Goal: Task Accomplishment & Management: Manage account settings

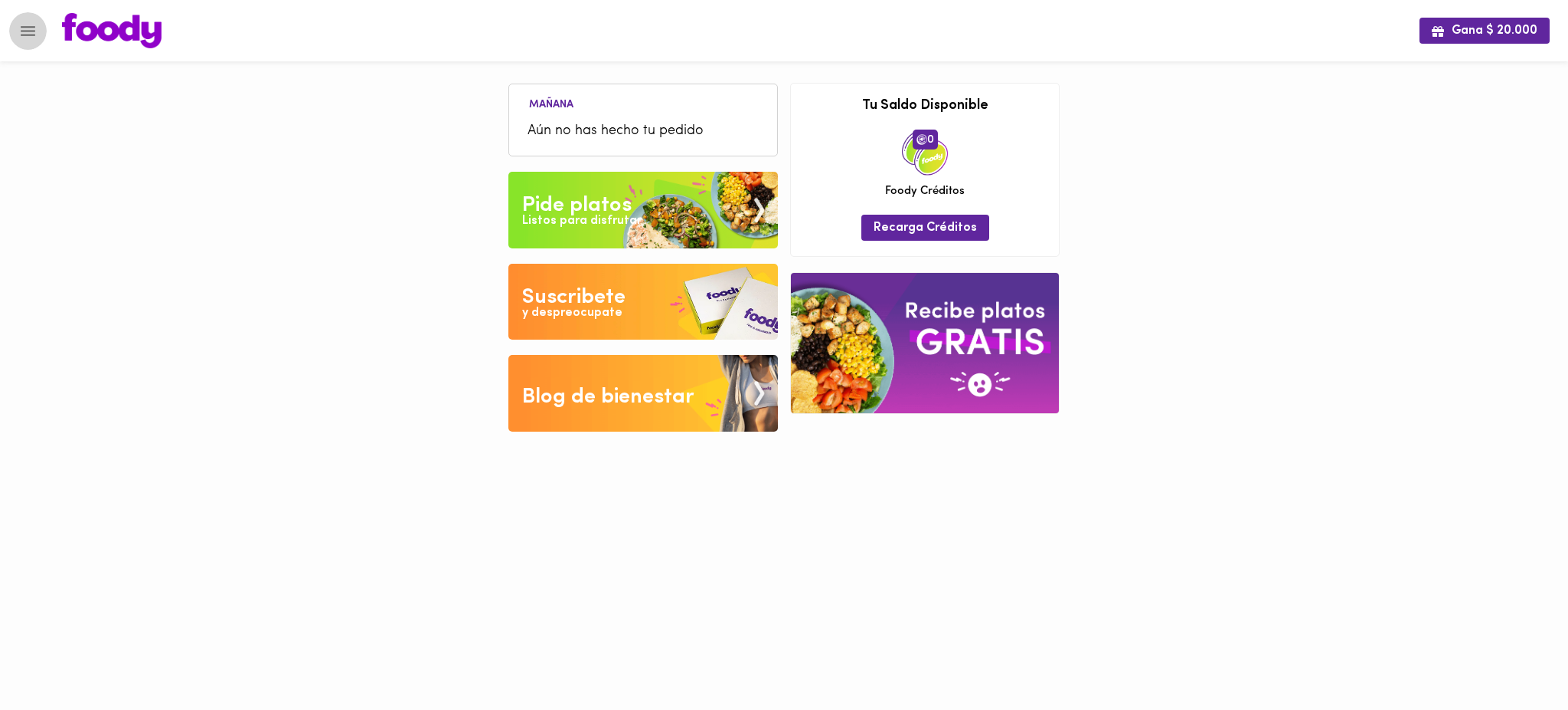
click at [16, 29] on button "Menu" at bounding box center [28, 31] width 38 height 38
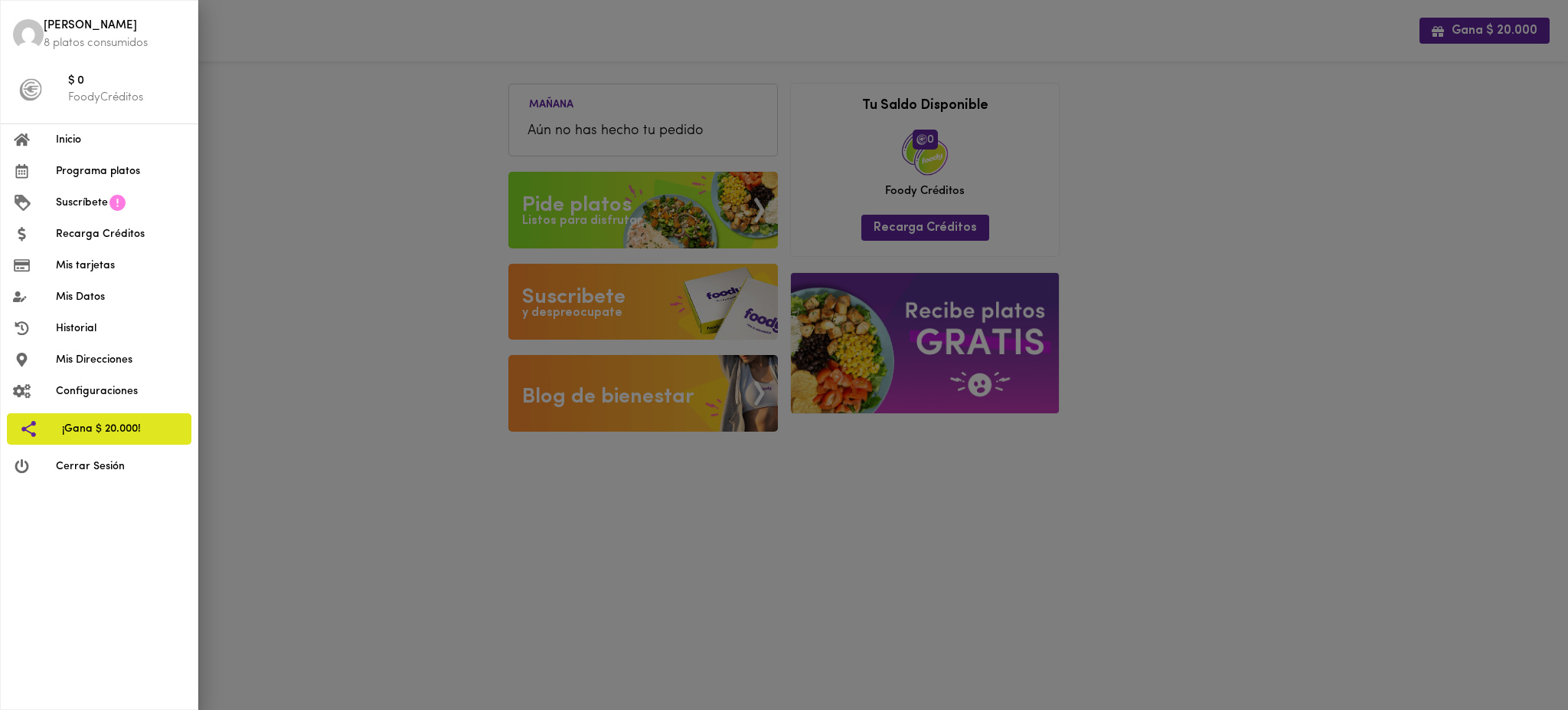
click at [100, 262] on span "Mis tarjetas" at bounding box center [120, 265] width 130 height 16
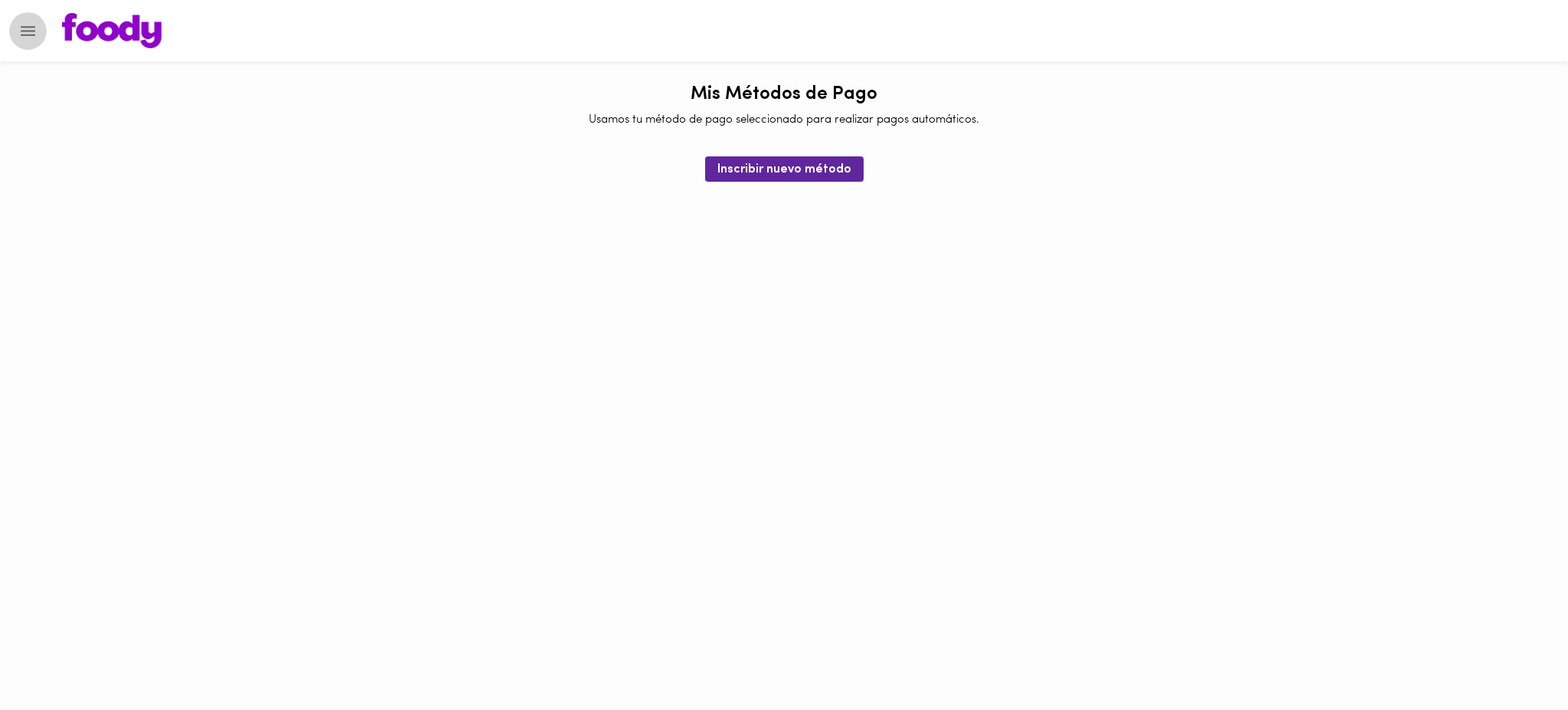
click at [33, 33] on icon "Menu" at bounding box center [28, 31] width 19 height 19
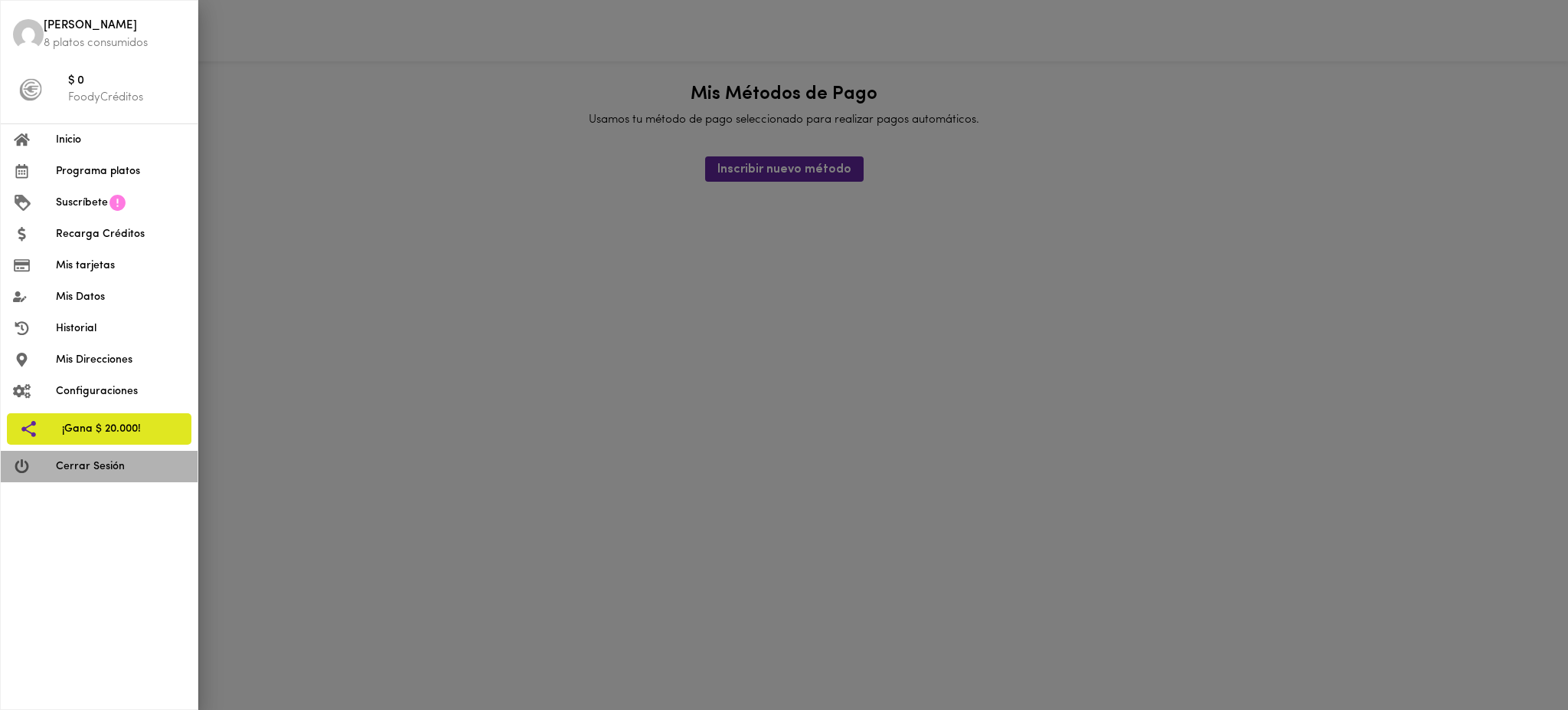
click at [119, 472] on span "Cerrar Sesión" at bounding box center [120, 466] width 130 height 16
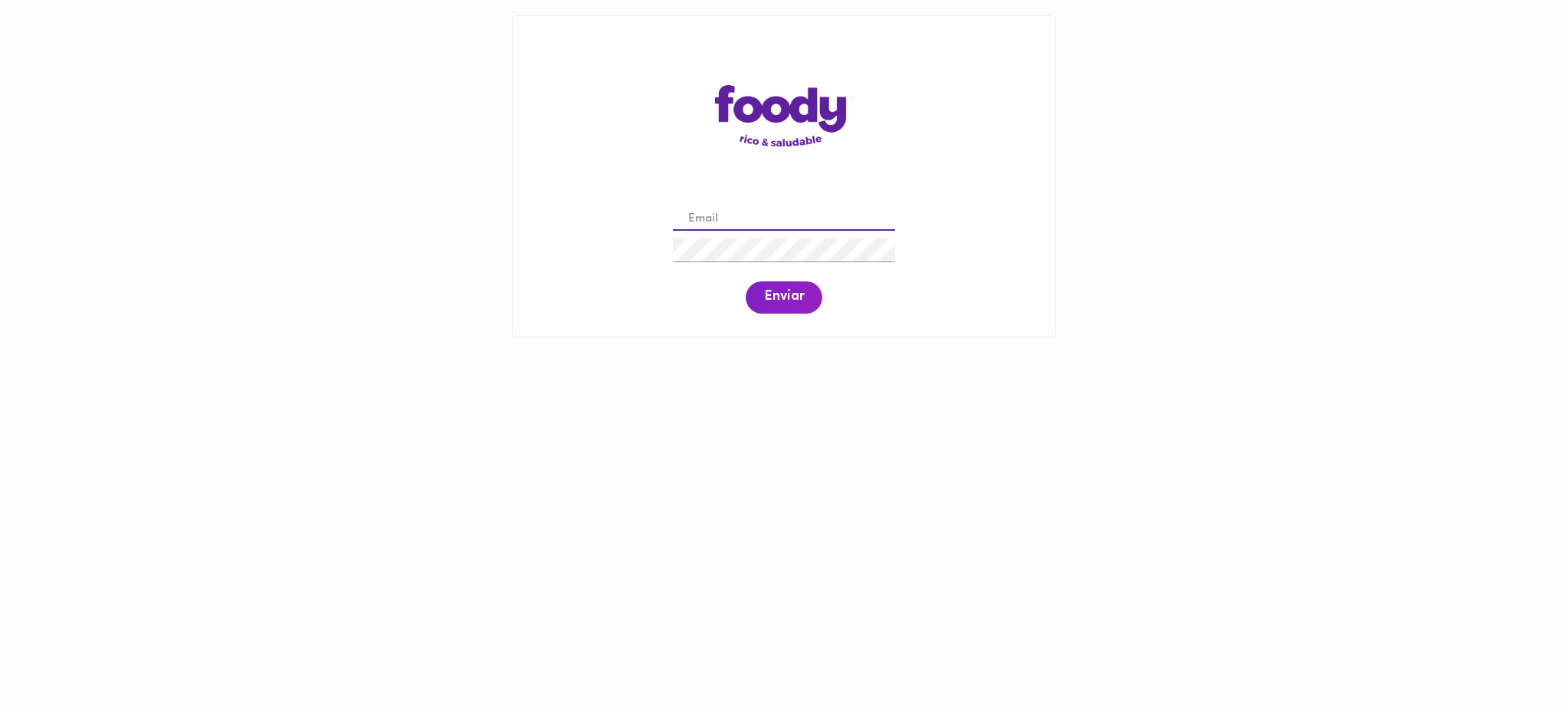
click at [805, 218] on input "email" at bounding box center [784, 219] width 222 height 24
paste input "[PERSON_NAME][EMAIL_ADDRESS][DOMAIN_NAME]"
type input "[PERSON_NAME][EMAIL_ADDRESS][DOMAIN_NAME]"
click at [773, 283] on button "Enviar" at bounding box center [784, 297] width 77 height 32
